Goal: Information Seeking & Learning: Learn about a topic

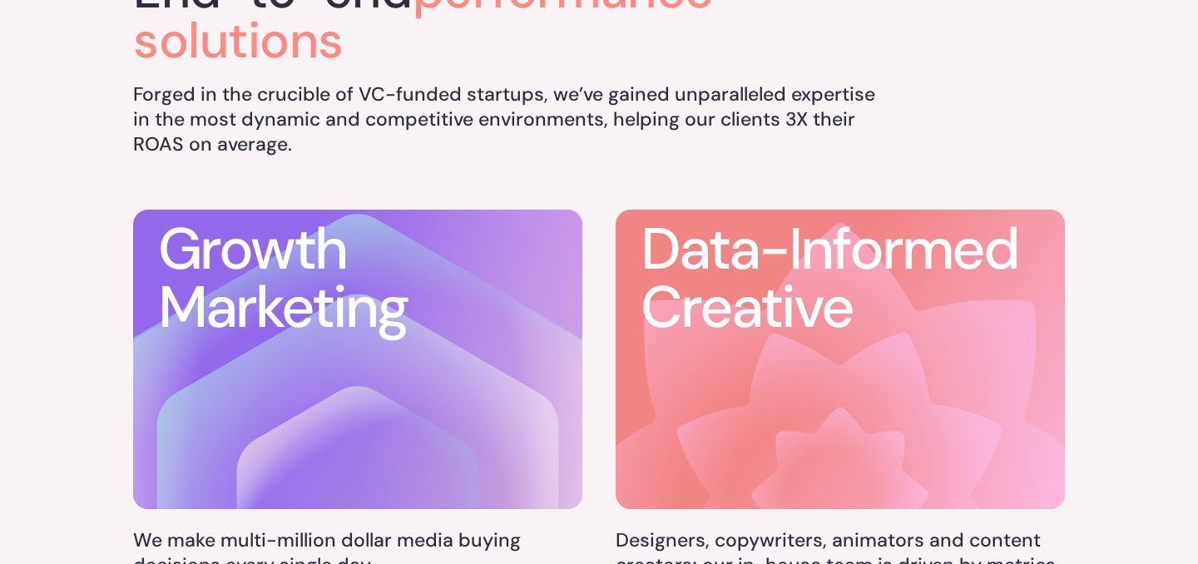
scroll to position [681, 0]
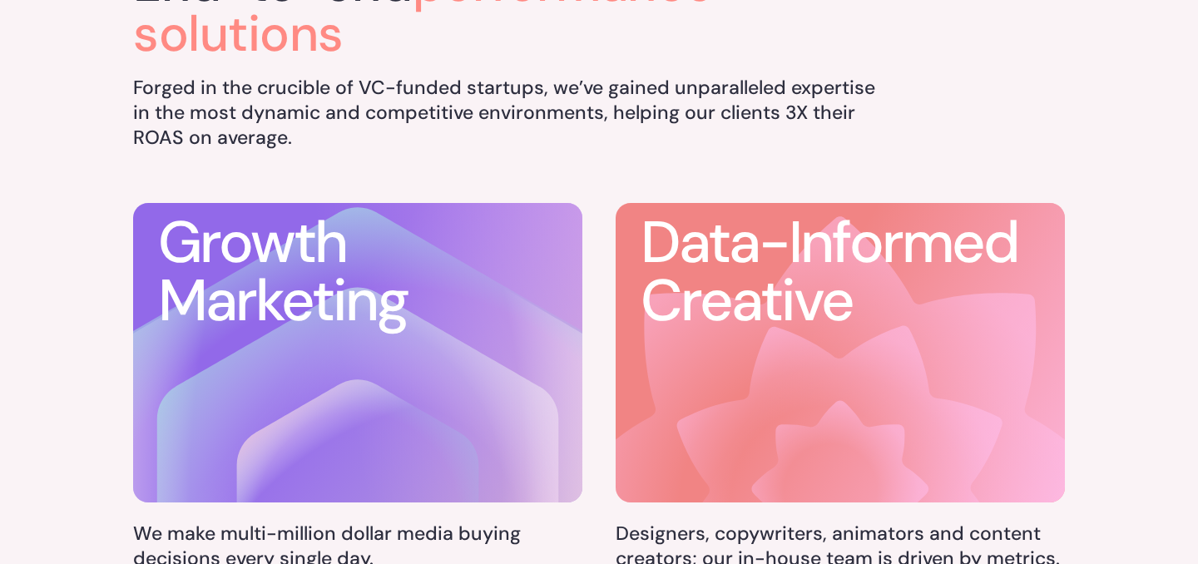
click at [288, 77] on h5 "Forged in the crucible of VC-funded startups, we’ve gained unparalleled experti…" at bounding box center [505, 113] width 745 height 75
click at [347, 141] on h5 "Forged in the crucible of VC-funded startups, we’ve gained unparalleled experti…" at bounding box center [505, 113] width 745 height 75
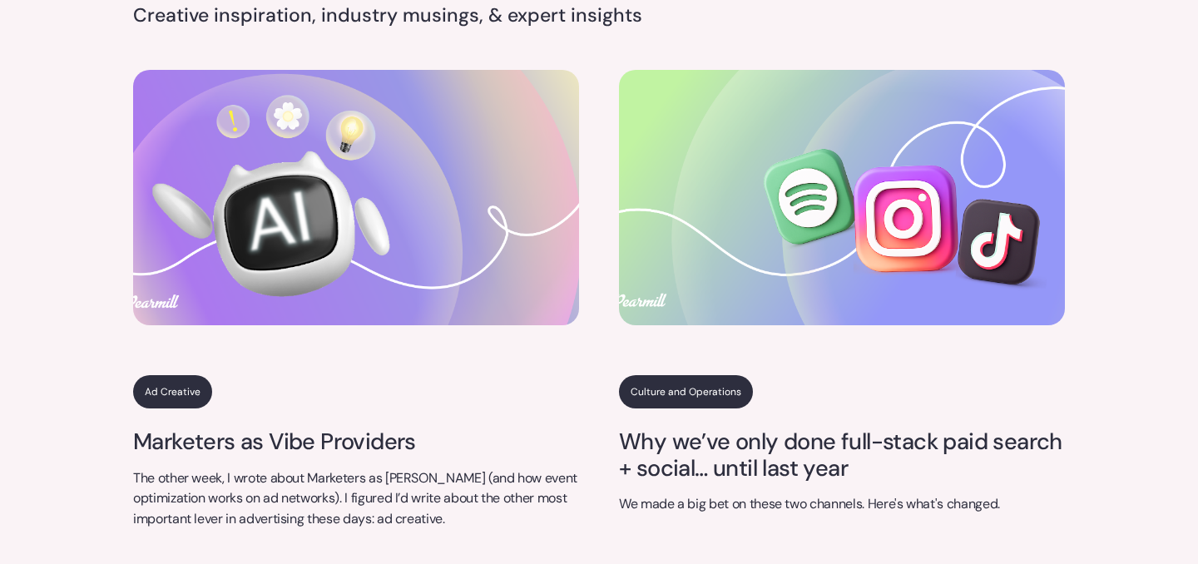
scroll to position [5835, 0]
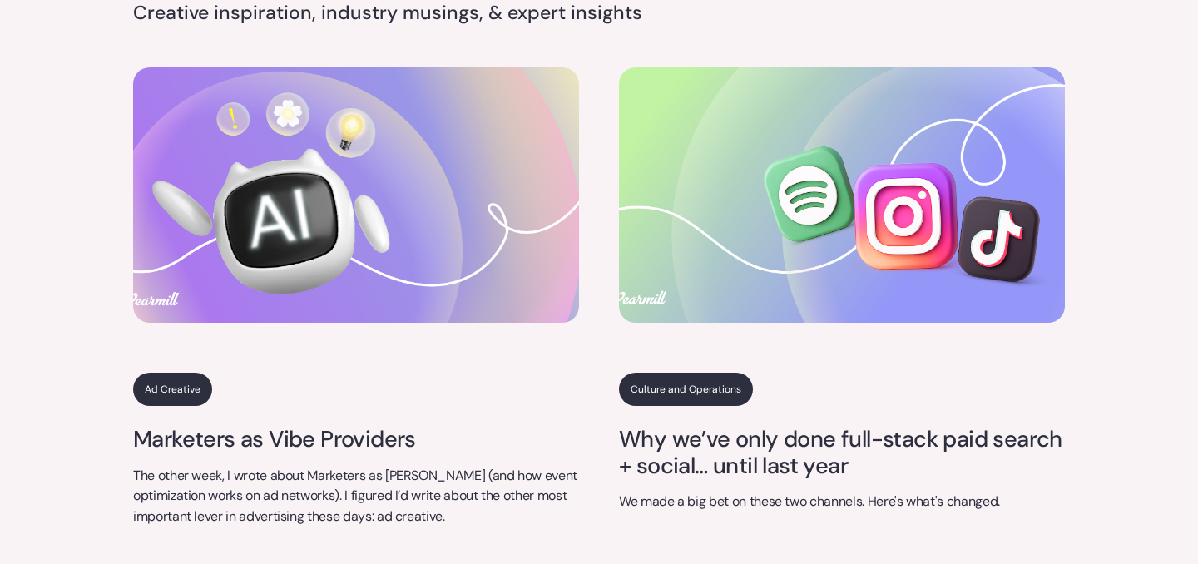
click at [673, 373] on link "Culture and Operations" at bounding box center [686, 389] width 134 height 33
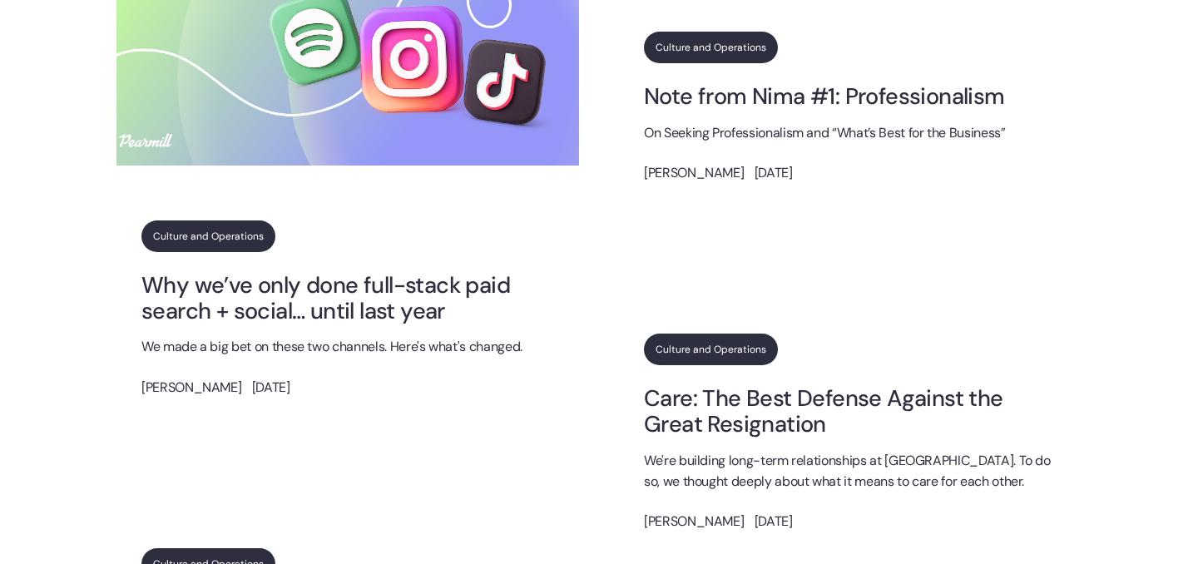
scroll to position [1176, 0]
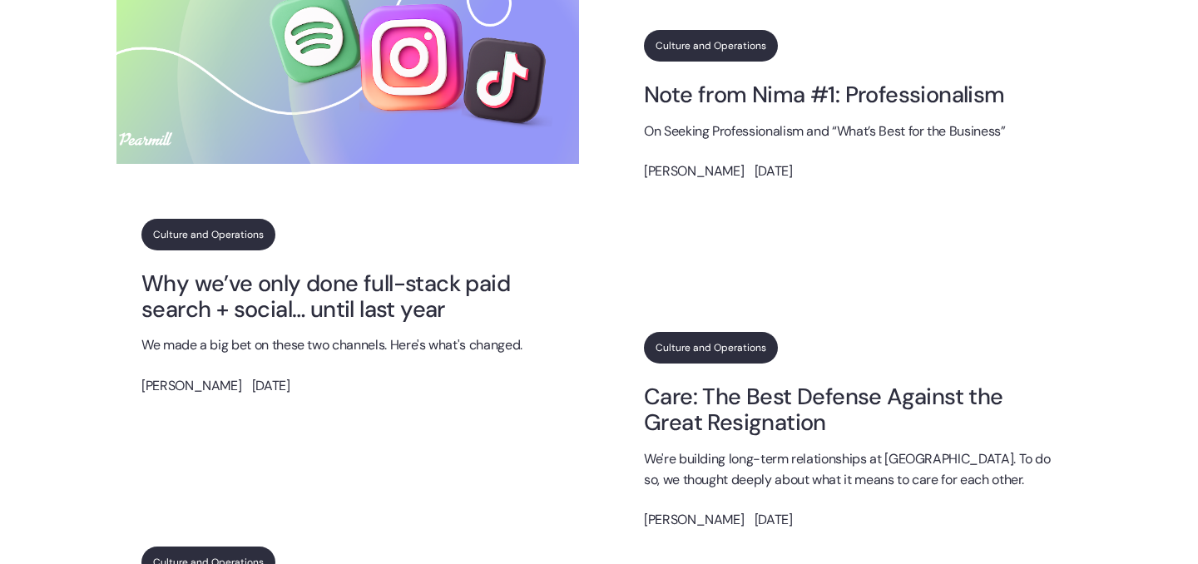
click at [215, 295] on link "Why we’ve only done full-stack paid search + social… until last year" at bounding box center [347, 296] width 413 height 52
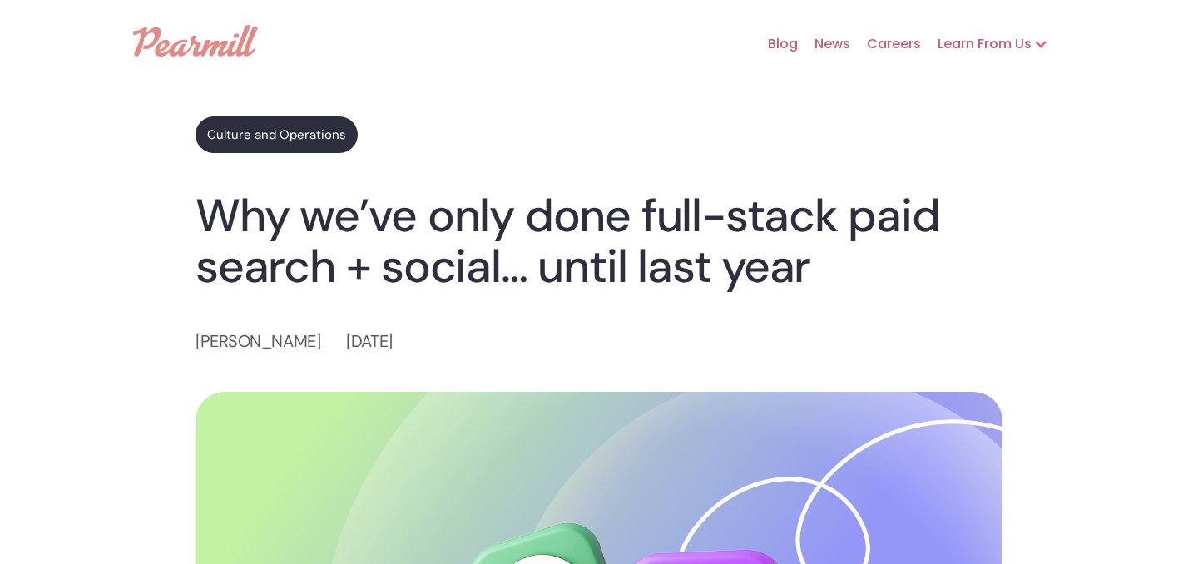
click at [167, 48] on img at bounding box center [195, 41] width 125 height 32
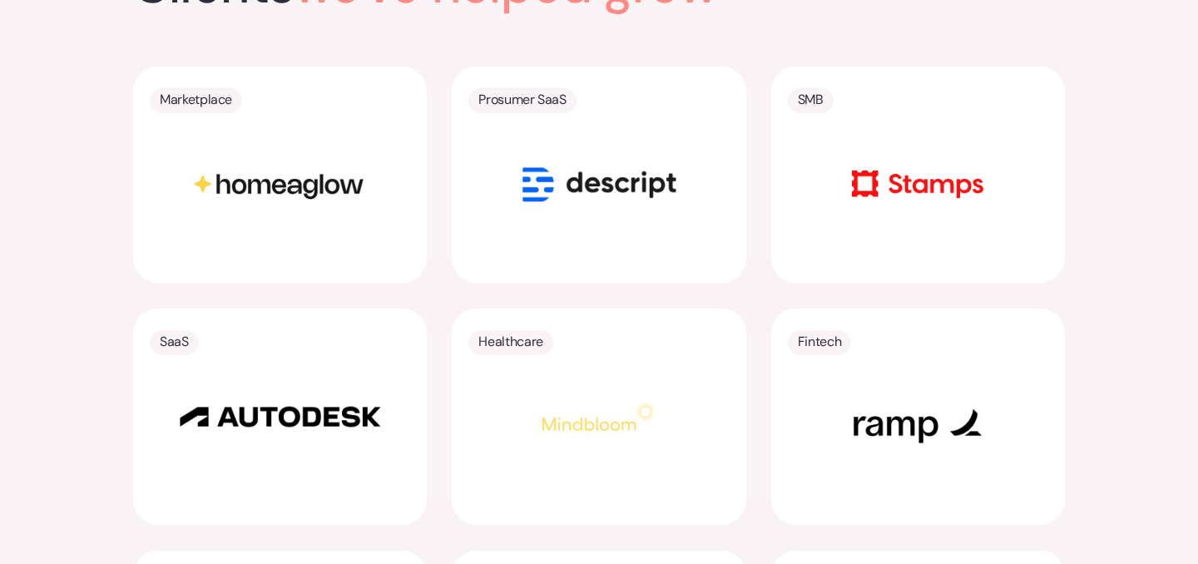
scroll to position [3294, 0]
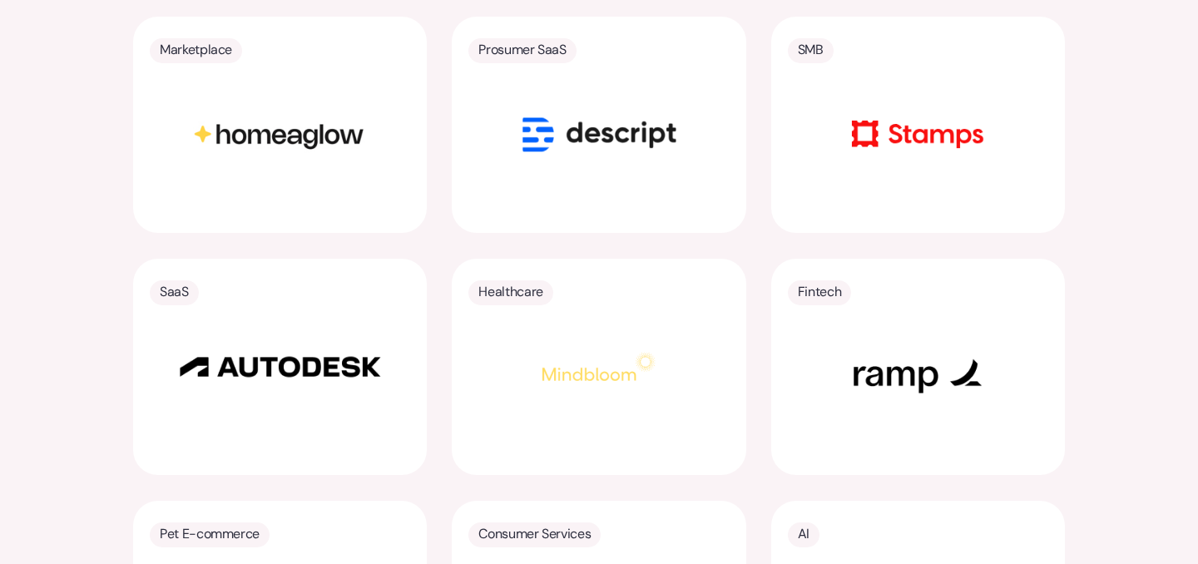
click at [78, 229] on div "Clients we've helped grow Marketplace Prosumer SaaS SMB SaaS Healthcare Fintech…" at bounding box center [599, 323] width 1198 height 918
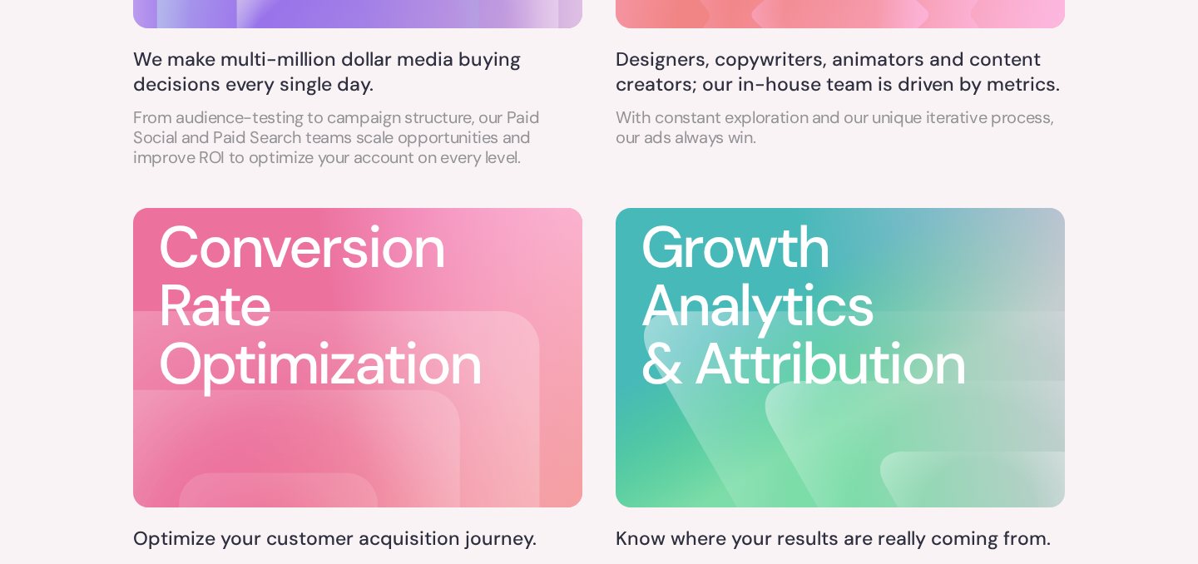
scroll to position [0, 0]
